Goal: Information Seeking & Learning: Compare options

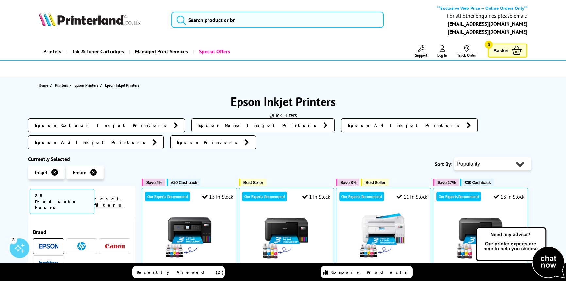
click at [480, 157] on select "Popularity Rating Price - Low to High Price - High to Low Running Costs - Low t…" at bounding box center [493, 163] width 78 height 13
select select "Price Descending"
click at [454, 157] on select "Popularity Rating Price - Low to High Price - High to Low Running Costs - Low t…" at bounding box center [493, 163] width 78 height 13
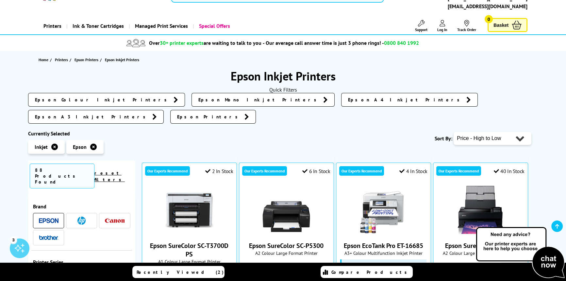
scroll to position [119, 0]
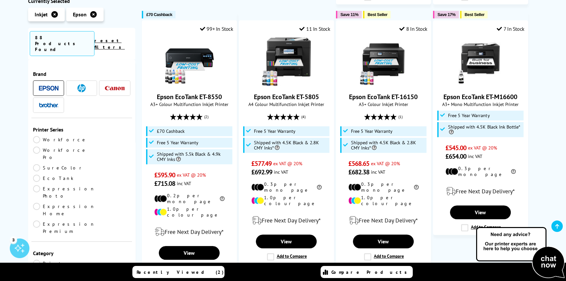
scroll to position [683, 0]
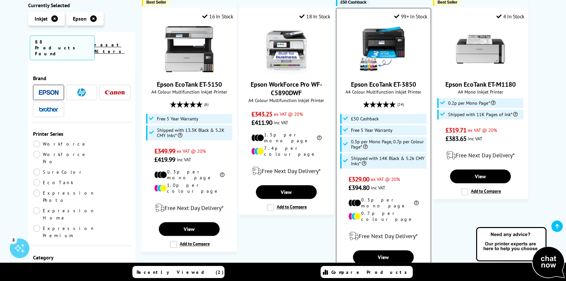
scroll to position [772, 0]
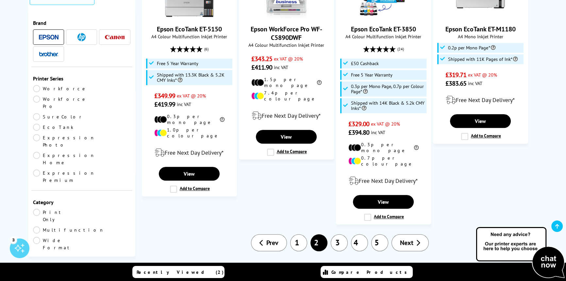
click at [341, 234] on link "3" at bounding box center [339, 242] width 17 height 17
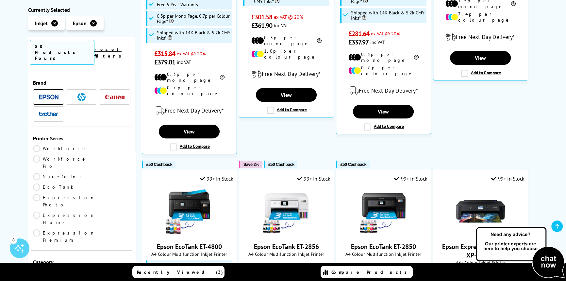
scroll to position [446, 0]
